Goal: Find contact information: Find contact information

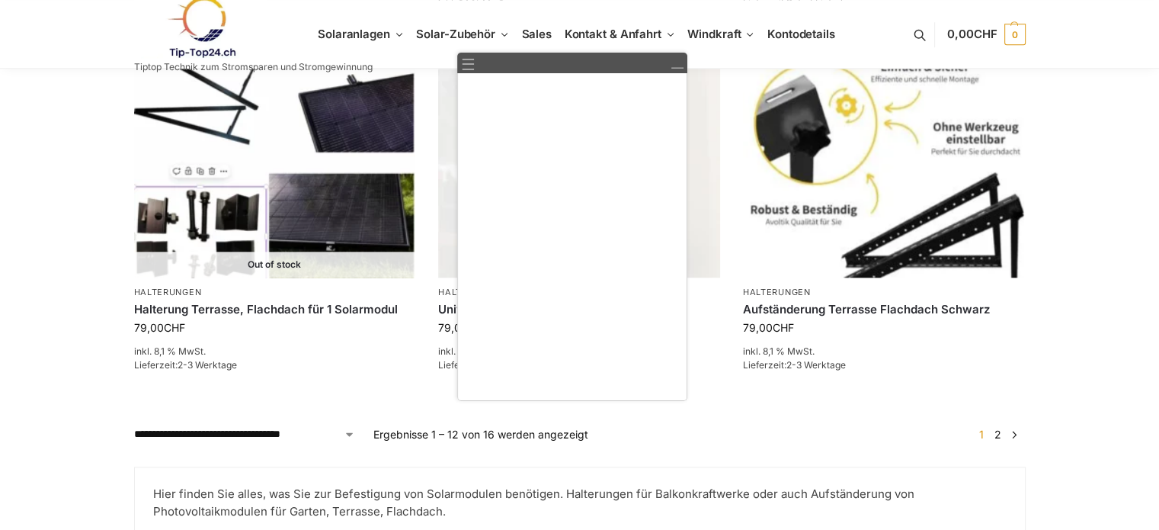
scroll to position [1681, 0]
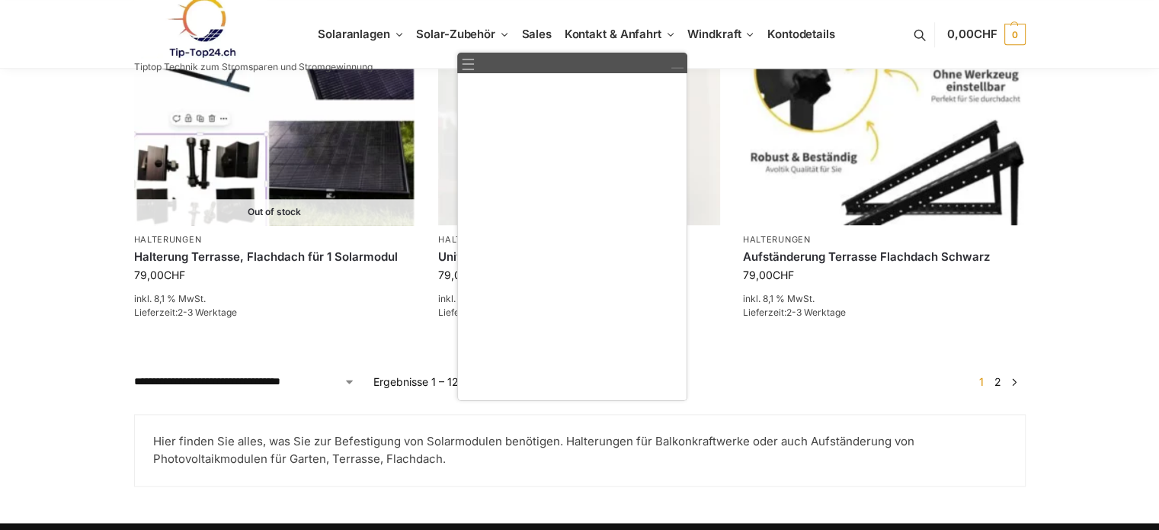
click at [678, 69] on link at bounding box center [677, 63] width 14 height 14
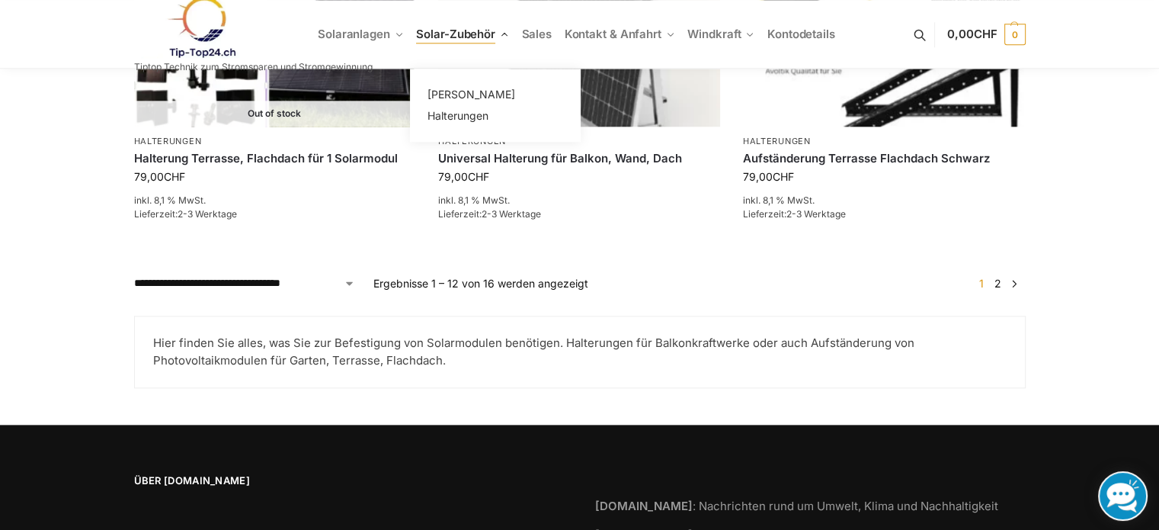
scroll to position [1896, 0]
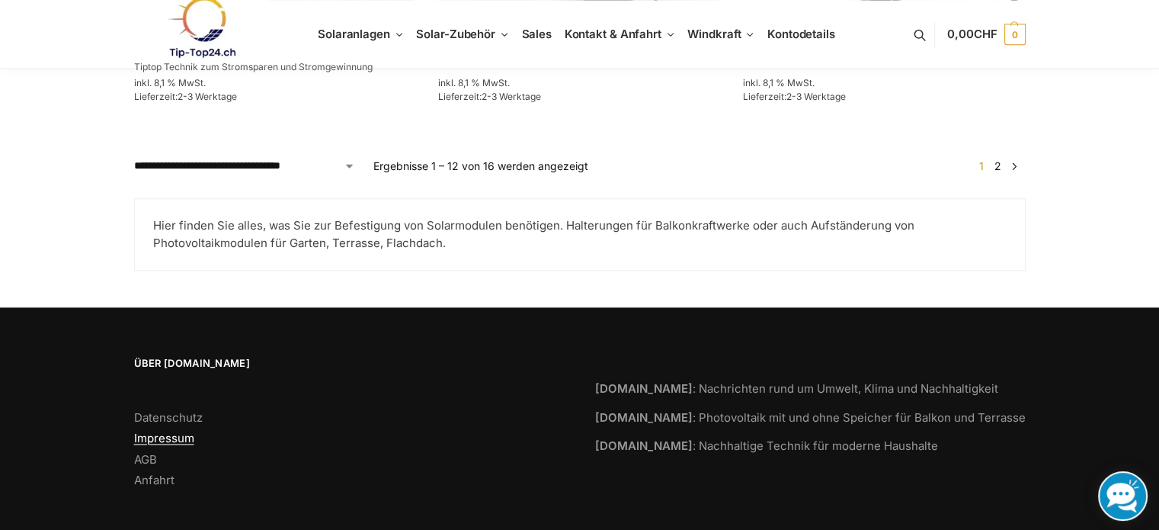
click at [162, 431] on link "Impressum" at bounding box center [164, 438] width 60 height 14
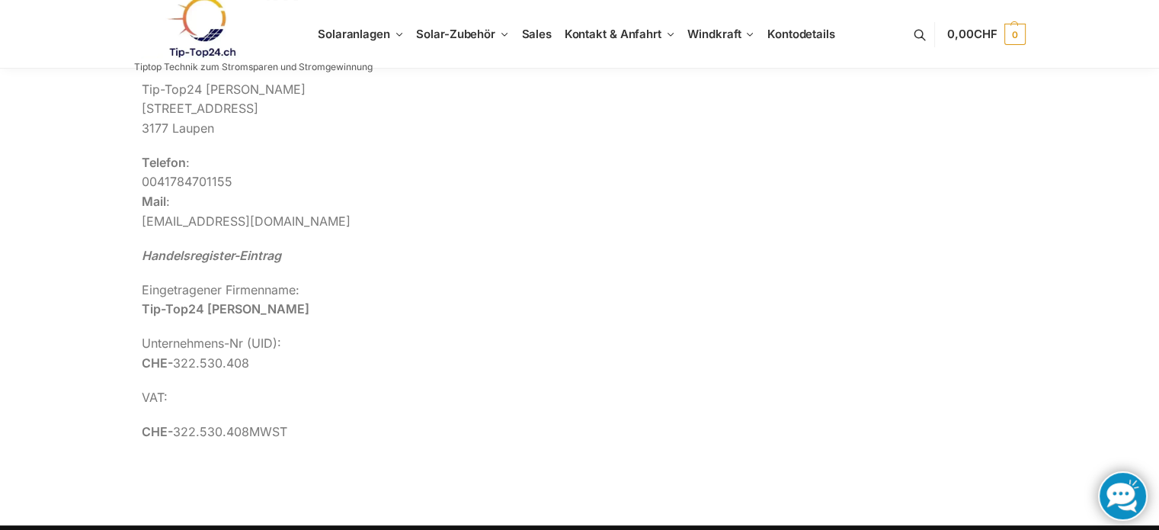
scroll to position [152, 0]
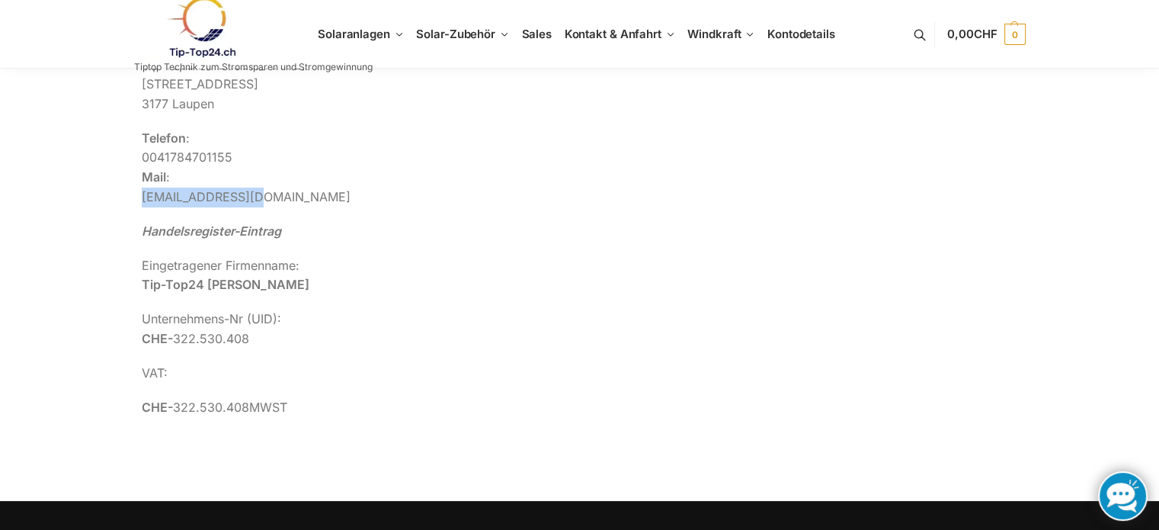
drag, startPoint x: 250, startPoint y: 197, endPoint x: 137, endPoint y: 203, distance: 113.0
click at [137, 203] on div "Kontakt-Adresse Tip-Top24 [GEOGRAPHIC_DATA][STREET_ADDRESS] Telefon : [PHONE_NU…" at bounding box center [580, 227] width 892 height 426
copy p "[EMAIL_ADDRESS][DOMAIN_NAME]"
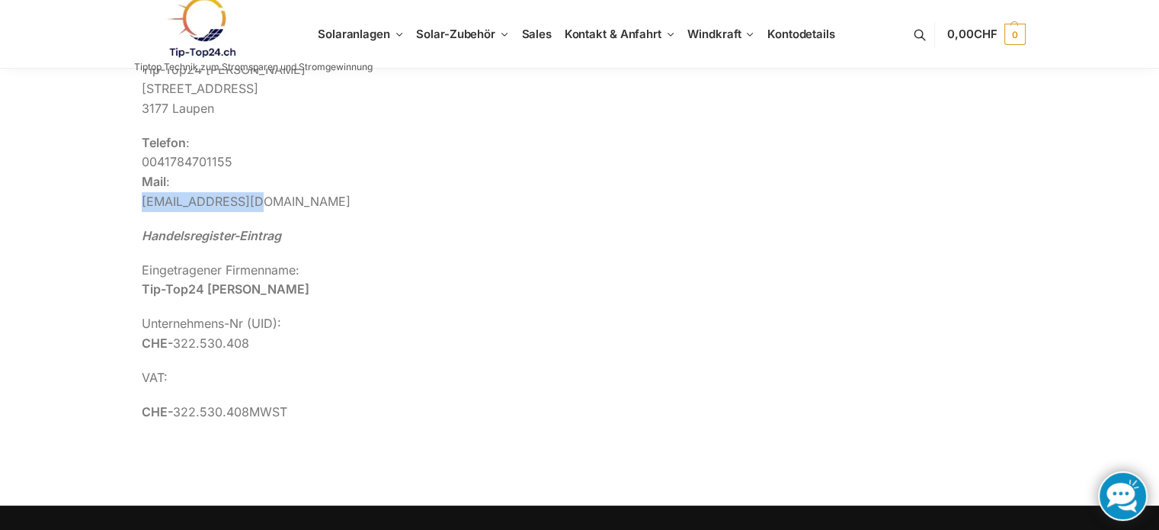
scroll to position [0, 0]
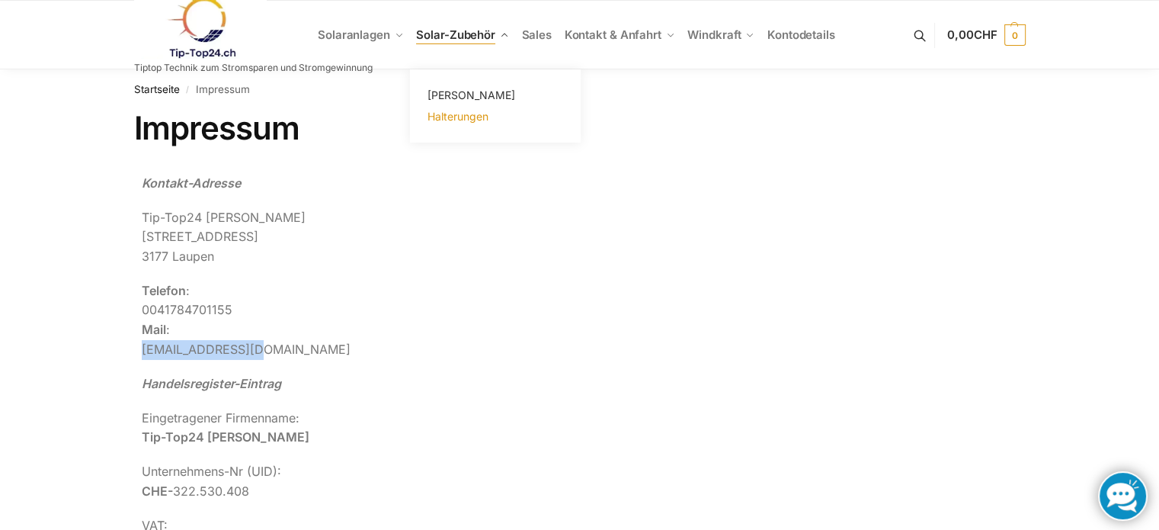
click at [450, 114] on span "Halterungen" at bounding box center [458, 116] width 61 height 13
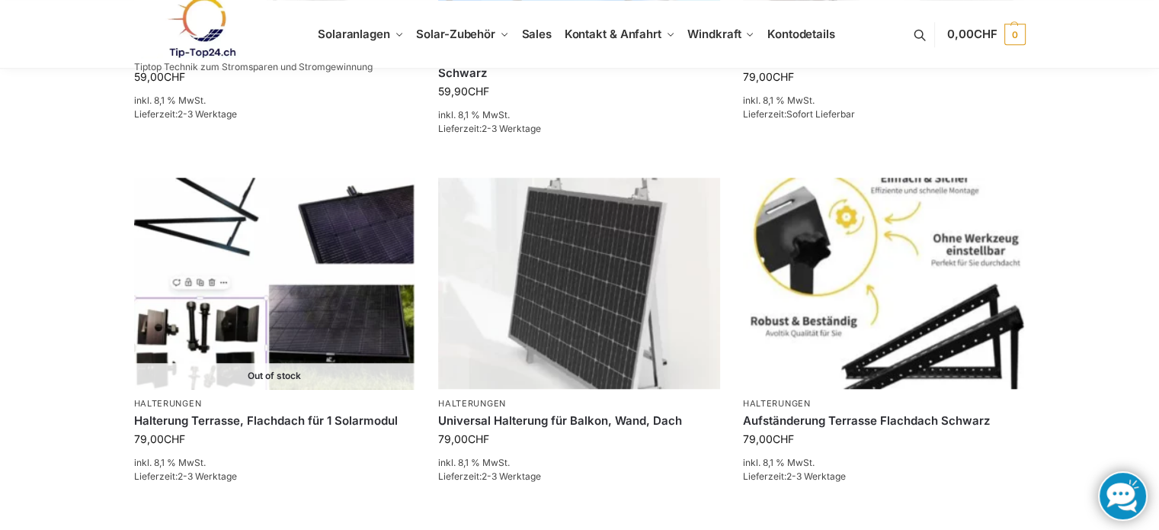
scroll to position [1524, 0]
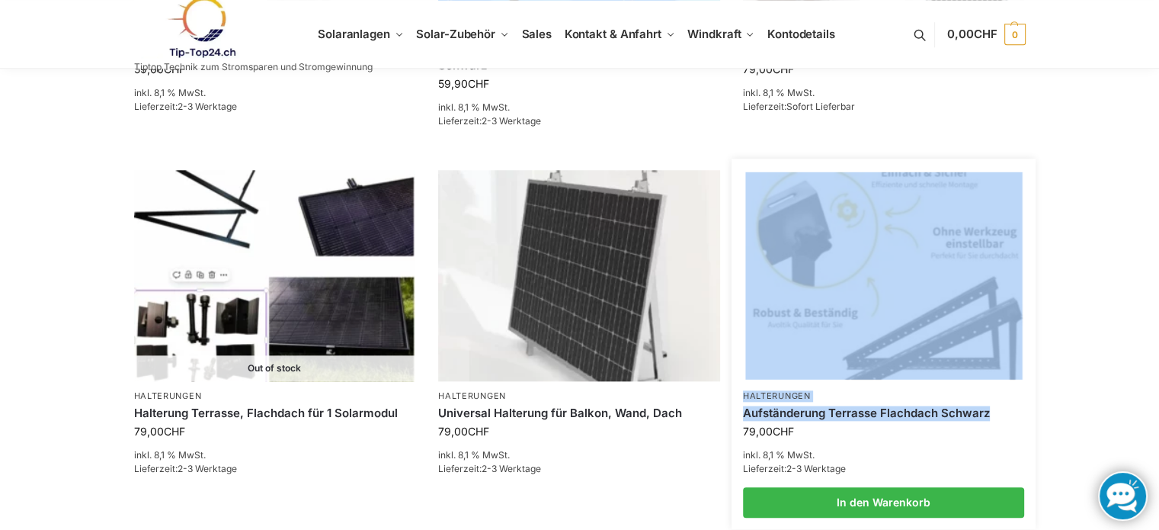
drag, startPoint x: 742, startPoint y: 400, endPoint x: 995, endPoint y: 408, distance: 253.9
click at [995, 408] on li "Halterungen Aufständerung Terrasse Flachdach Schwarz 79,00 CHF inkl. 8,1 % MwSt…" at bounding box center [884, 344] width 305 height 348
copy li "Halterungen Aufständerung Terrasse Flachdach Schwarz"
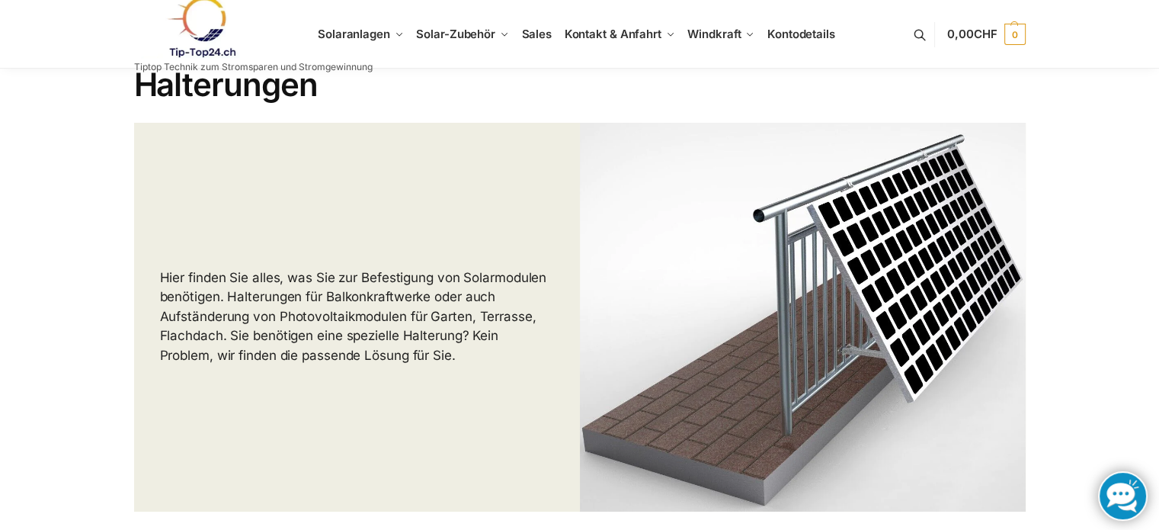
scroll to position [0, 0]
